Goal: Information Seeking & Learning: Learn about a topic

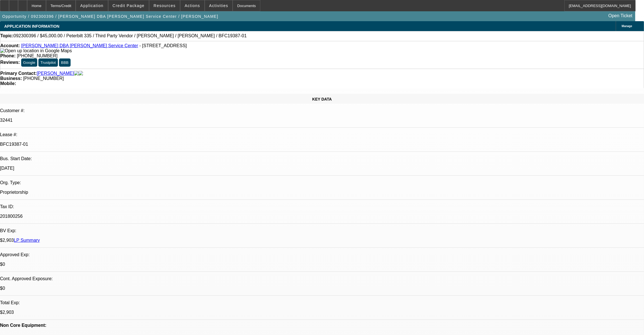
select select "0"
select select "2"
select select "0.1"
select select "4"
select select "0"
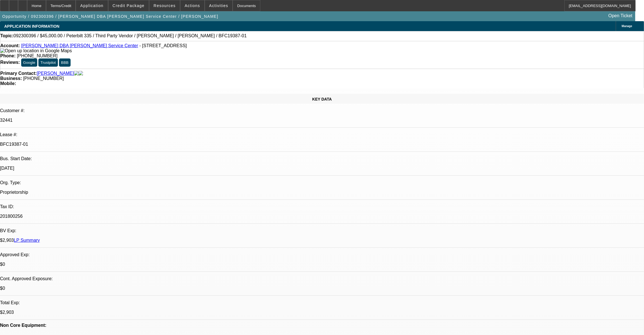
select select "2"
select select "0.1"
select select "4"
select select "0"
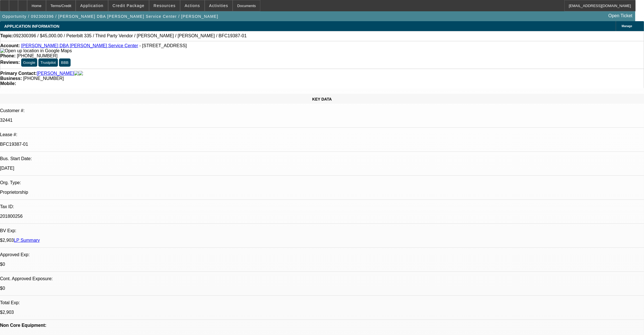
select select "2"
select select "0.1"
select select "4"
select select "0"
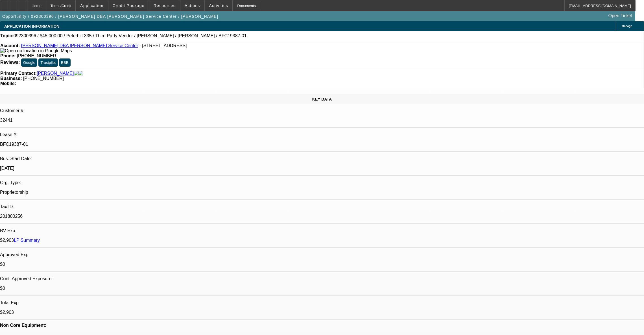
select select "2"
select select "0.1"
select select "4"
click at [60, 46] on link "Brian Rehbein DBA Rehbein's Service Center" at bounding box center [79, 45] width 117 height 5
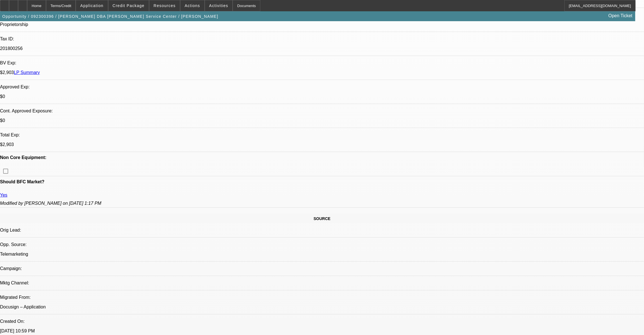
scroll to position [297, 0]
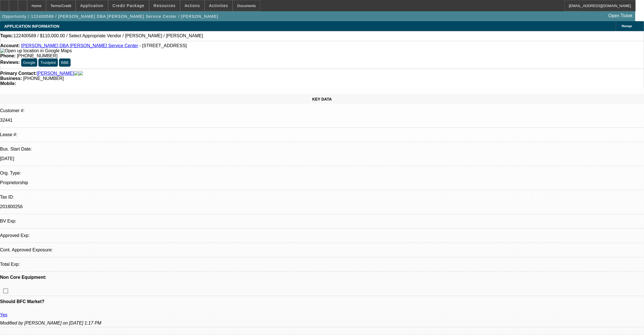
select select "0"
select select "2"
select select "0.1"
select select "4"
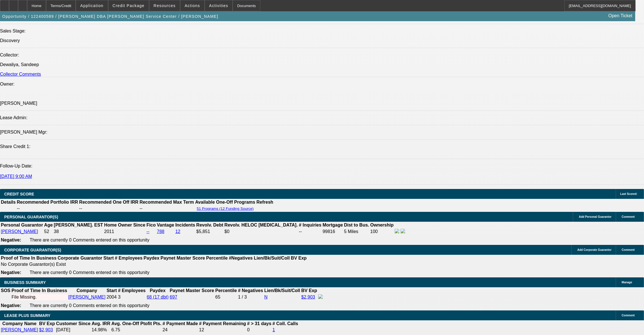
scroll to position [636, 0]
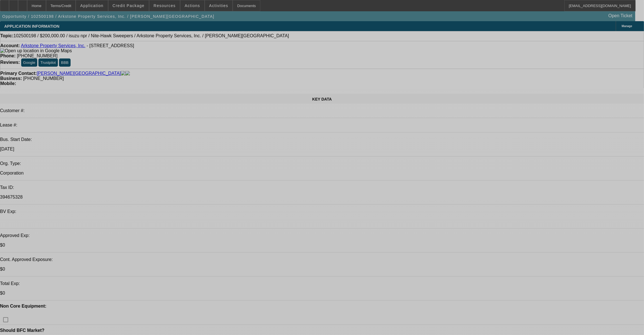
select select "0"
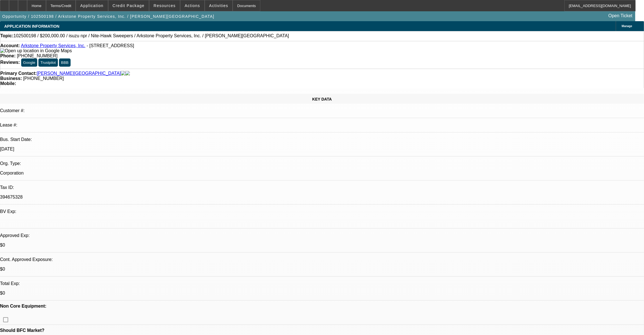
select select "0"
select select "0.1"
select select "4"
select select "0"
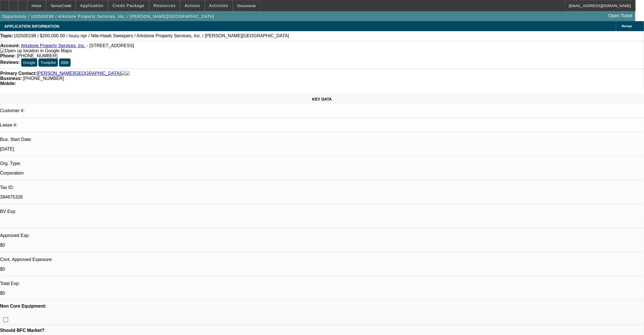
select select "0.1"
select select "4"
select select "0"
select select "0.1"
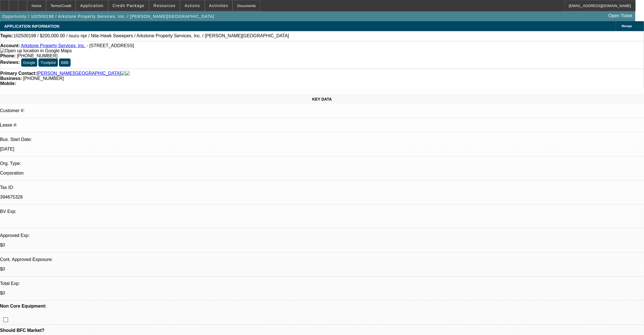
select select "4"
select select "0"
select select "0.1"
select select "4"
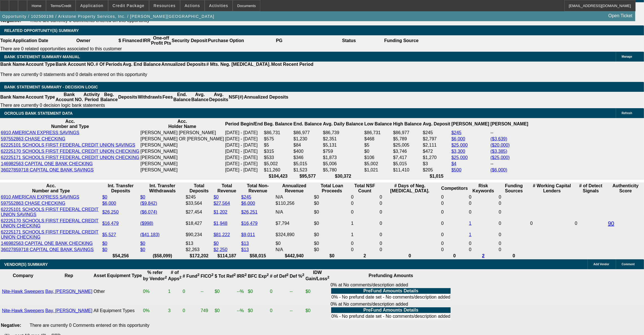
scroll to position [932, 0]
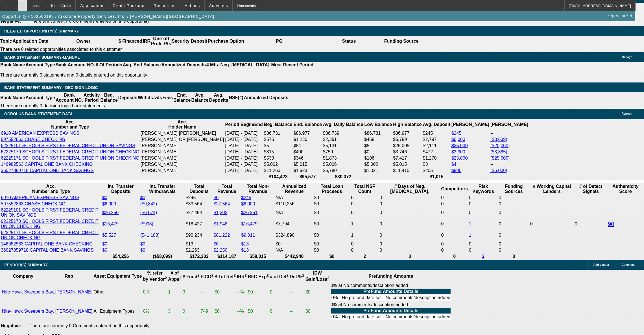
click at [27, 6] on div at bounding box center [22, 5] width 9 height 11
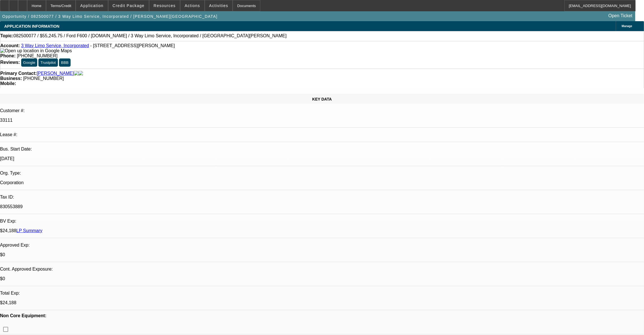
select select "0"
select select "2"
select select "0.1"
select select "4"
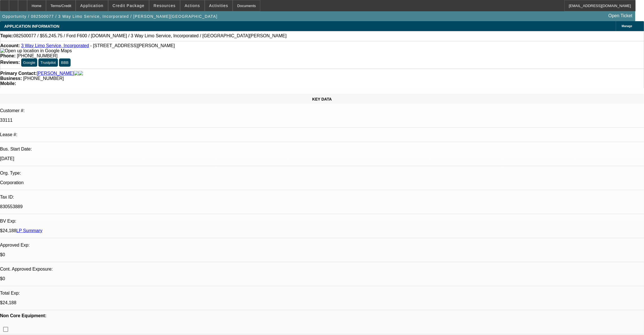
select select "0.15"
select select "0"
select select "0.1"
select select "4"
select select "0.15"
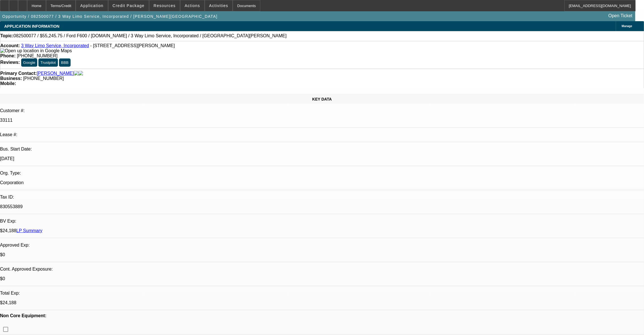
select select "2"
select select "0.1"
select select "4"
click at [54, 46] on link "3 Way Limo Service, Incorporated" at bounding box center [55, 45] width 68 height 5
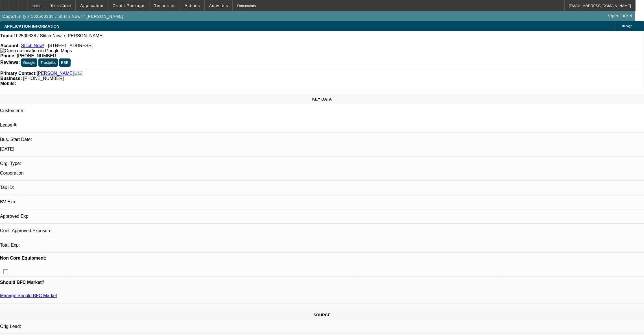
select select "0"
select select "2"
select select "0.1"
select select "4"
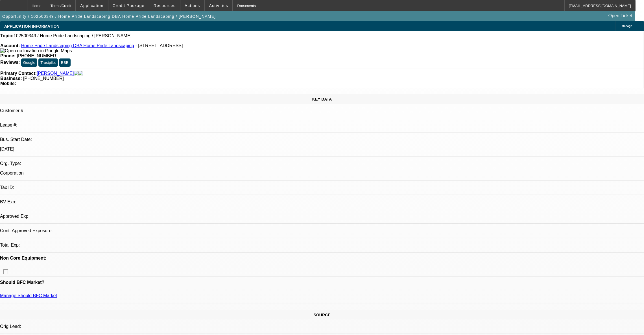
select select "0"
select select "2"
select select "0.1"
select select "4"
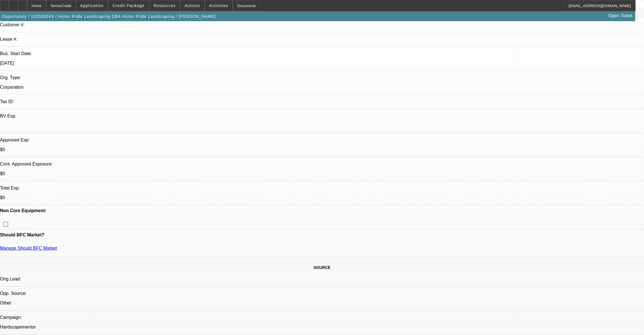
scroll to position [85, 0]
click at [9, 9] on div at bounding box center [4, 5] width 9 height 11
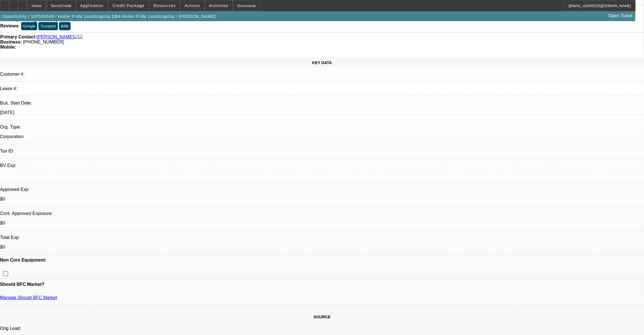
scroll to position [0, 0]
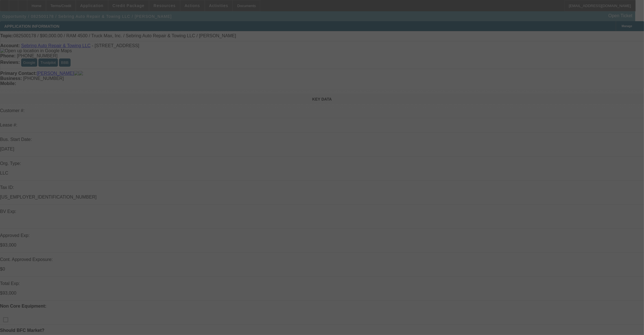
select select "0"
select select "2"
select select "0.1"
select select "4"
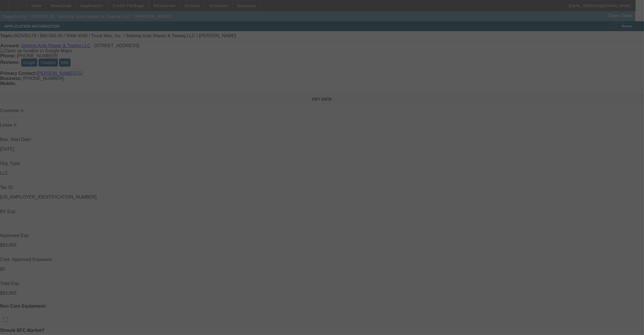
select select "0.1"
select select "0"
select select "2"
select select "0.1"
select select "4"
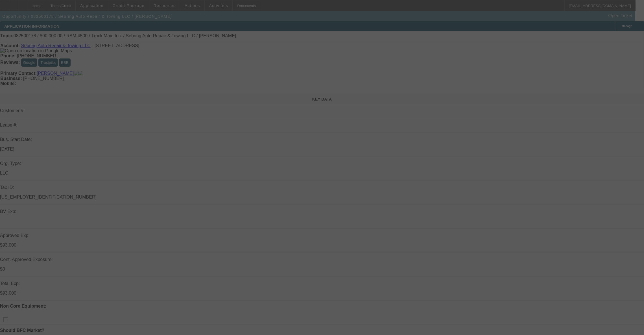
select select "0"
select select "2"
select select "0"
select select "6"
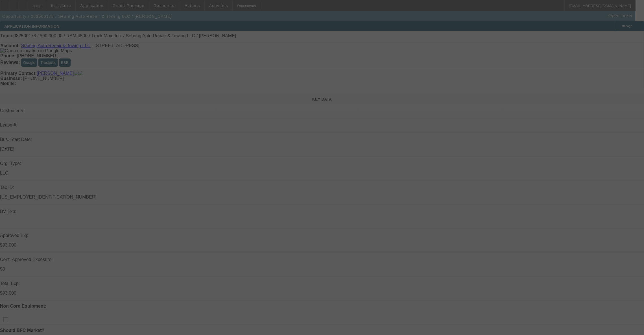
select select "0.1"
select select "2"
select select "0"
select select "6"
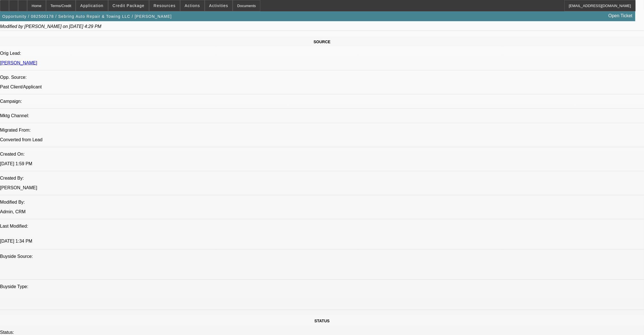
scroll to position [297, 0]
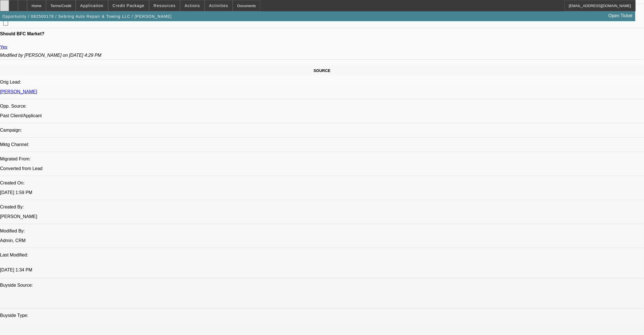
click at [5, 4] on icon at bounding box center [5, 4] width 0 height 0
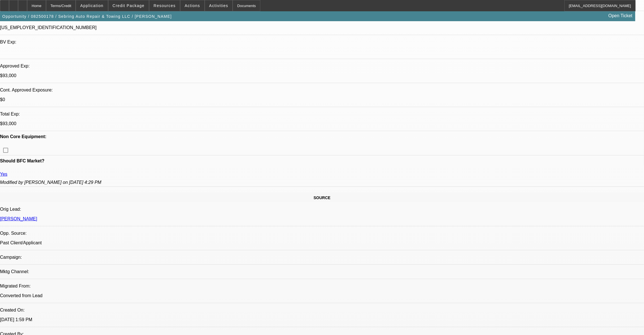
scroll to position [0, 0]
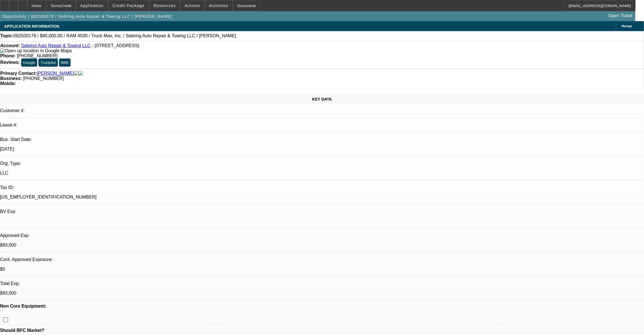
click at [59, 47] on link "Sebring Auto Repair & Towing LLC" at bounding box center [55, 45] width 69 height 5
